Goal: Task Accomplishment & Management: Manage account settings

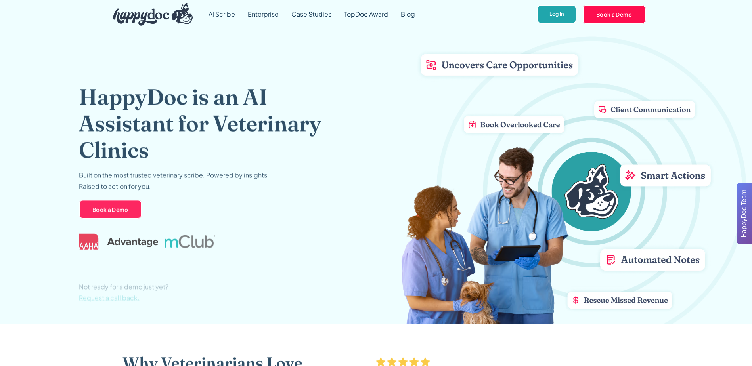
click at [558, 18] on link "Log In" at bounding box center [556, 14] width 39 height 19
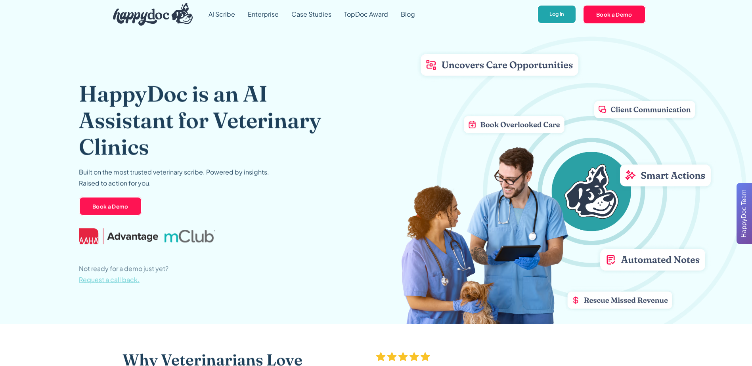
click at [566, 17] on link "Log In" at bounding box center [556, 14] width 39 height 19
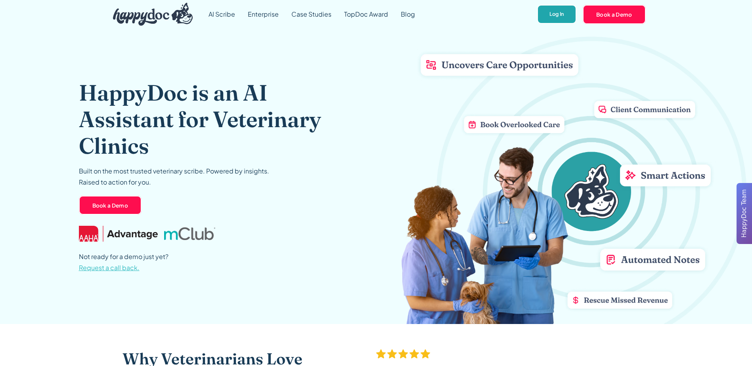
click at [565, 10] on link "Log In" at bounding box center [556, 14] width 39 height 19
